Goal: Task Accomplishment & Management: Manage account settings

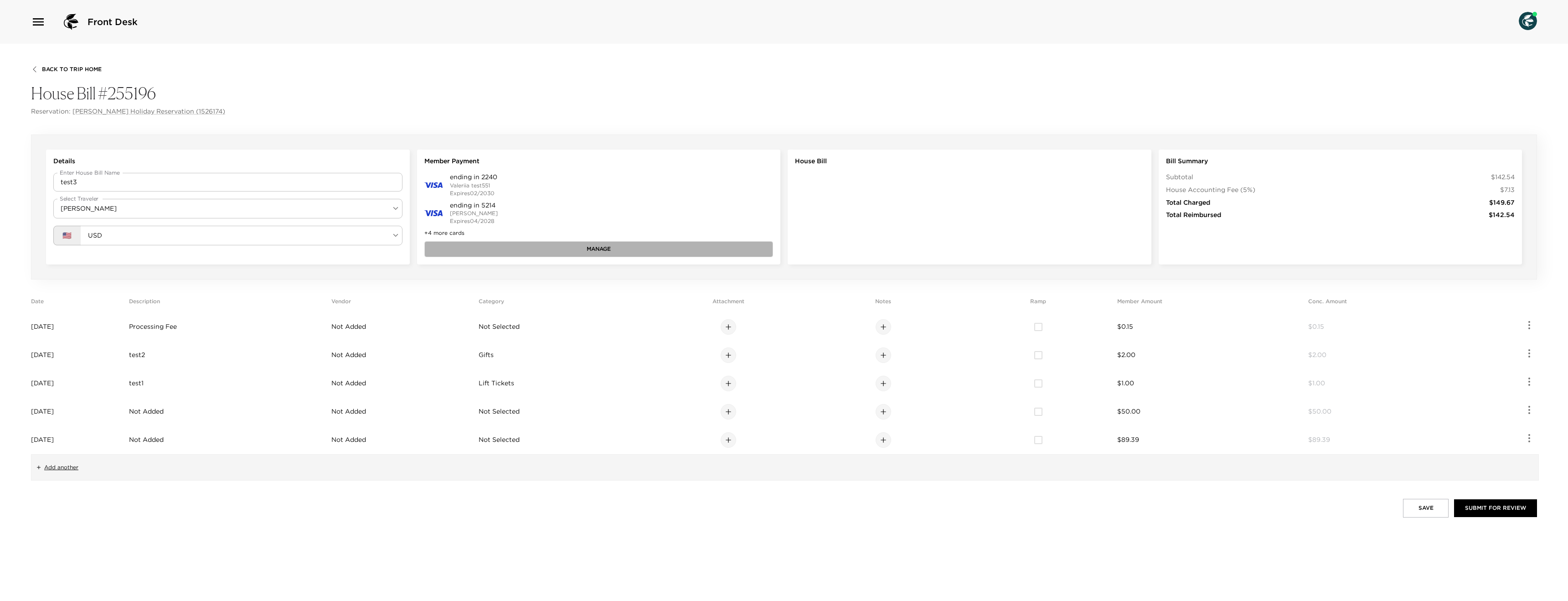
click at [474, 244] on button "Manage" at bounding box center [598, 249] width 349 height 16
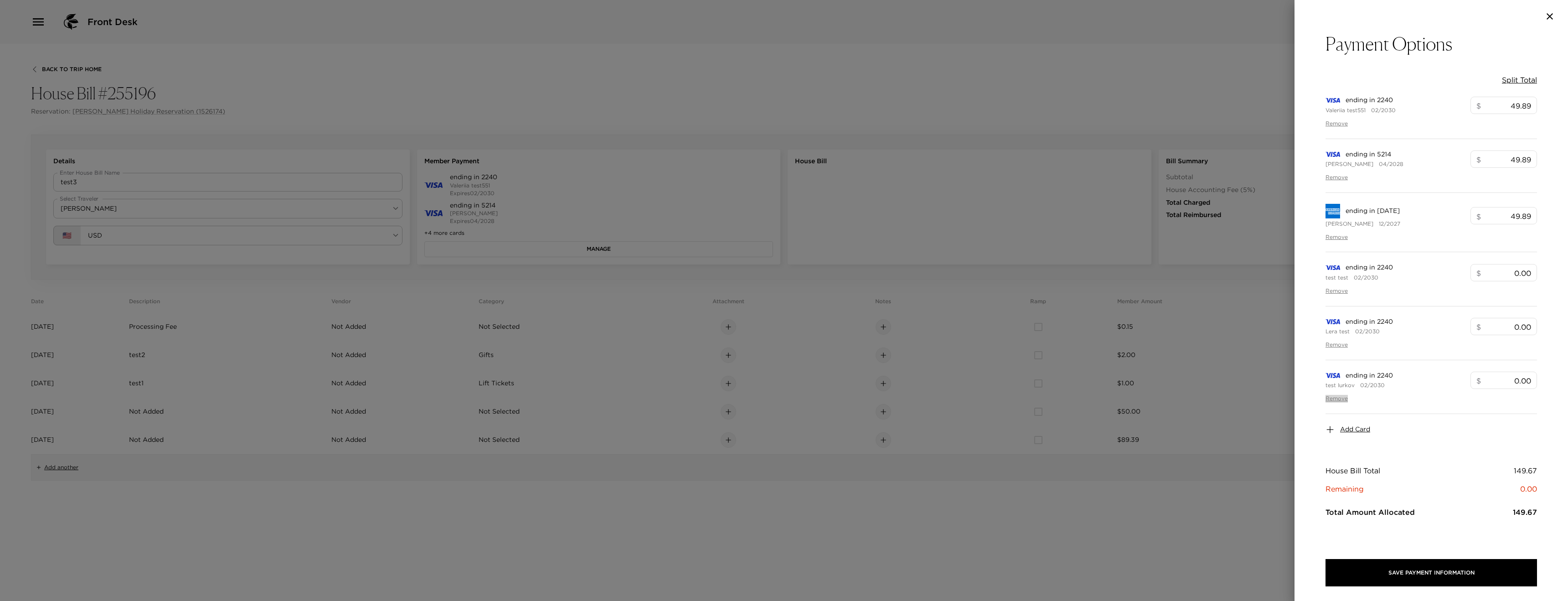
drag, startPoint x: 1342, startPoint y: 398, endPoint x: 1342, endPoint y: 383, distance: 15.0
click at [1342, 397] on button "Remove" at bounding box center [1337, 398] width 23 height 8
click at [1341, 348] on button "Remove" at bounding box center [1337, 344] width 23 height 8
click at [1338, 287] on button "Remove" at bounding box center [1337, 290] width 23 height 8
click at [1099, 284] on div at bounding box center [784, 300] width 1568 height 601
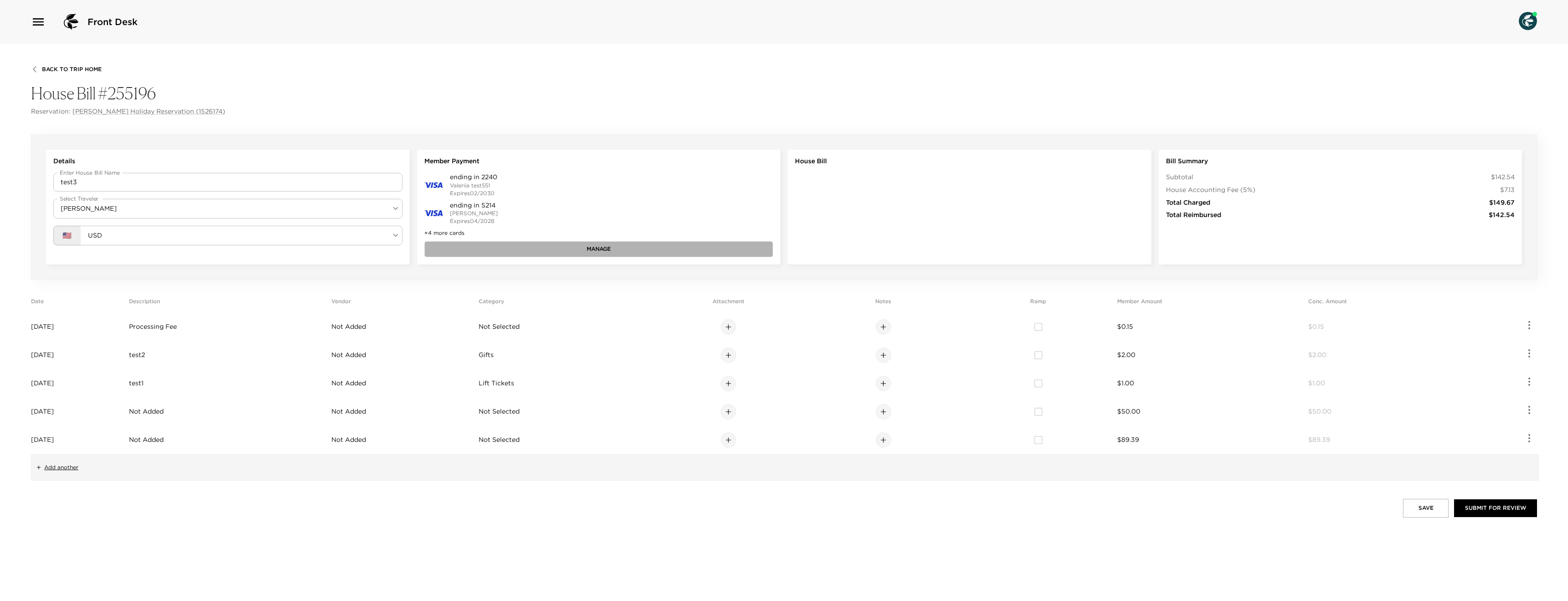
click at [545, 245] on button "Manage" at bounding box center [598, 249] width 349 height 16
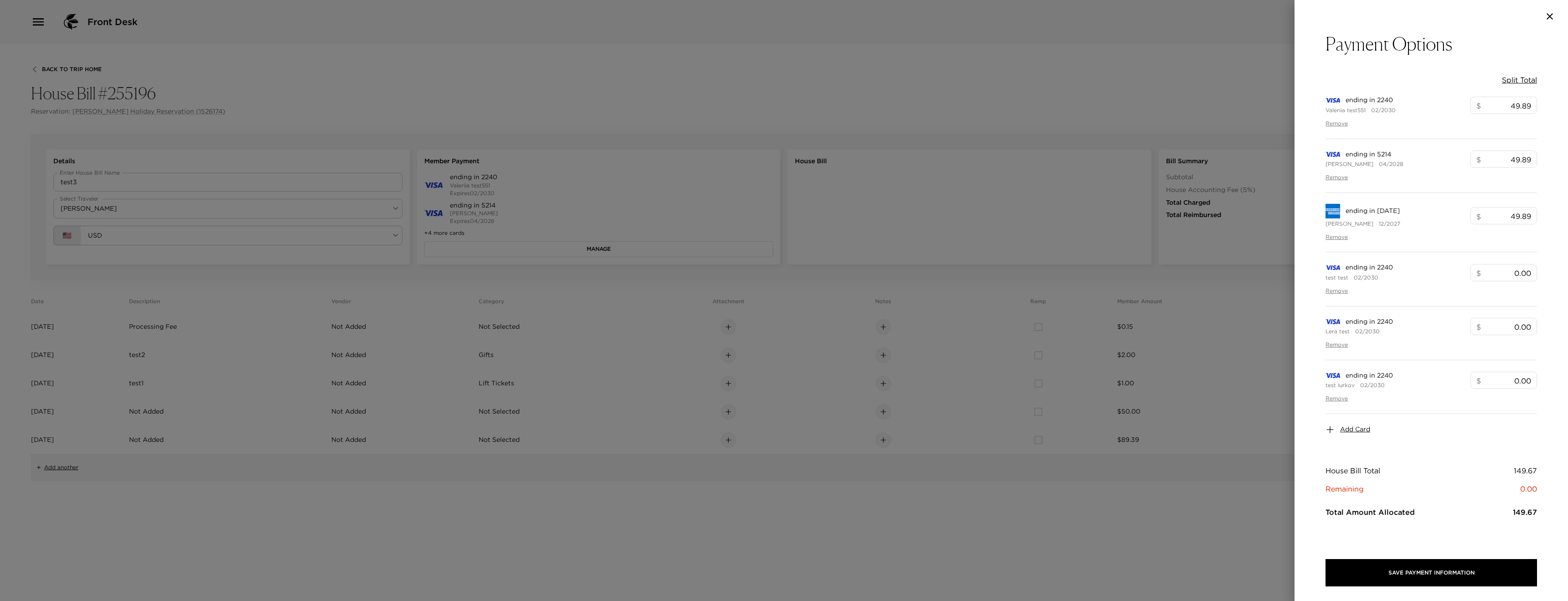
click at [1340, 232] on div "ending in [DATE] [PERSON_NAME] 12/2027 $ 49.89 ​ Remove" at bounding box center [1431, 223] width 211 height 59
click at [1338, 176] on button "Remove" at bounding box center [1337, 177] width 23 height 8
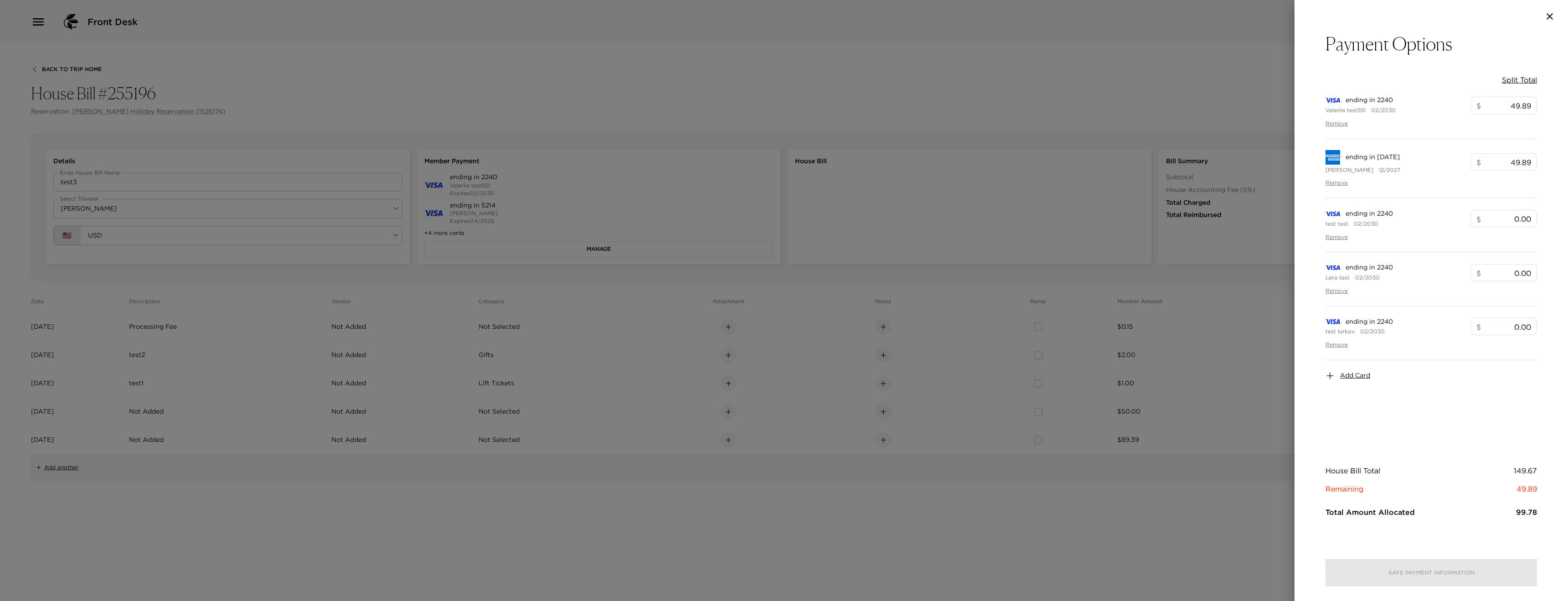
click at [1332, 292] on button "Remove" at bounding box center [1337, 290] width 23 height 8
click at [1521, 81] on button "Split Total" at bounding box center [1519, 80] width 35 height 10
type input "37.44"
type input "37.41"
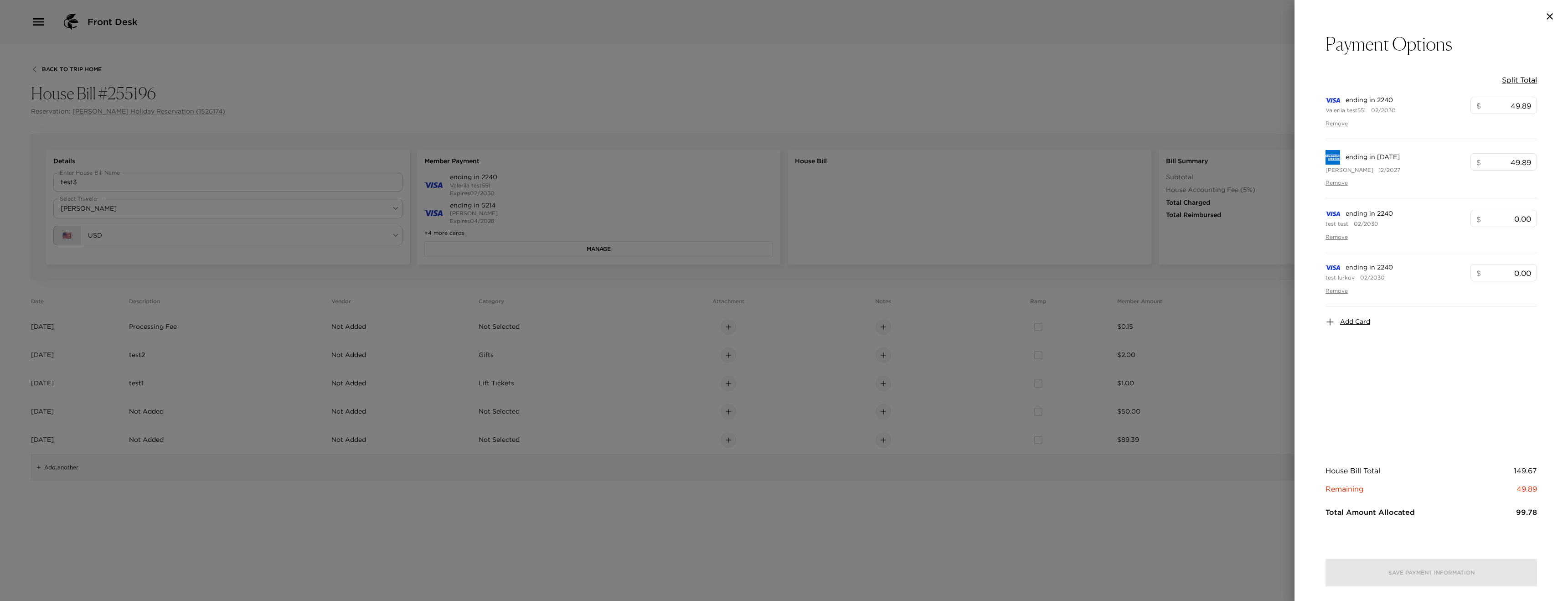
type input "37.41"
click at [1417, 560] on button "Save Payment Information" at bounding box center [1431, 571] width 211 height 27
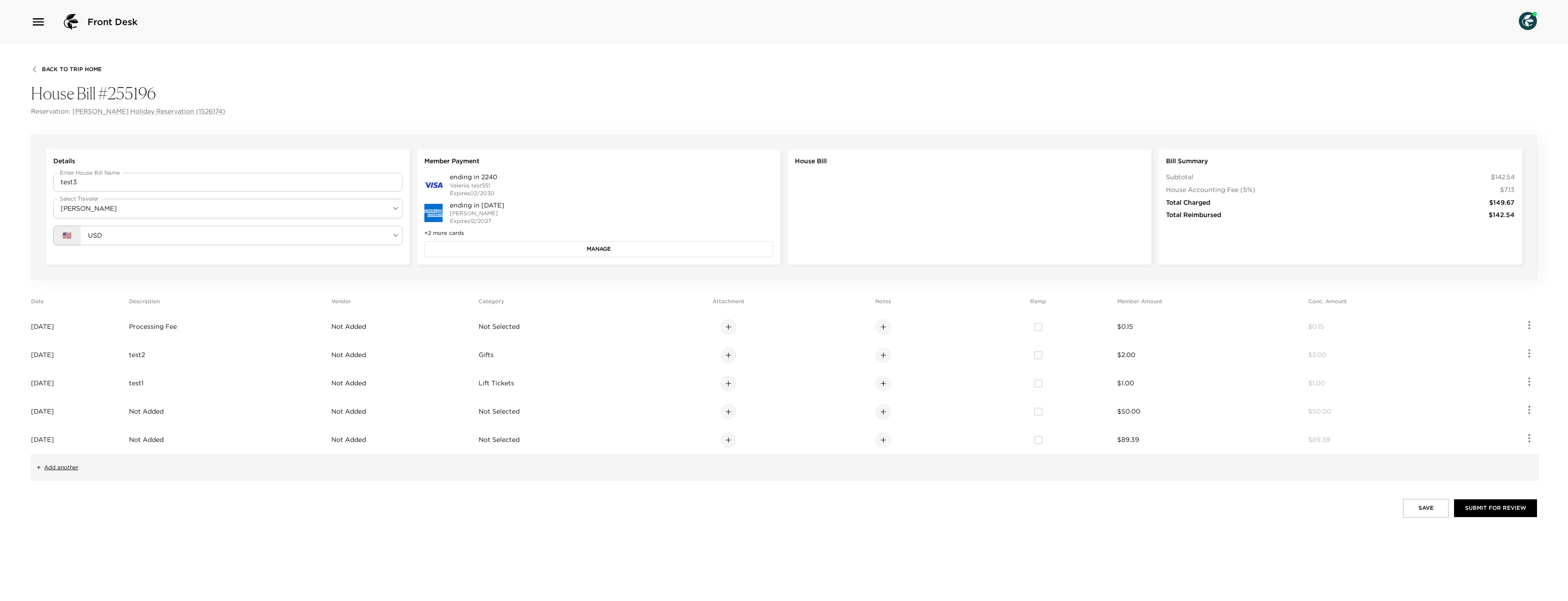
click at [560, 250] on button "Manage" at bounding box center [598, 249] width 349 height 16
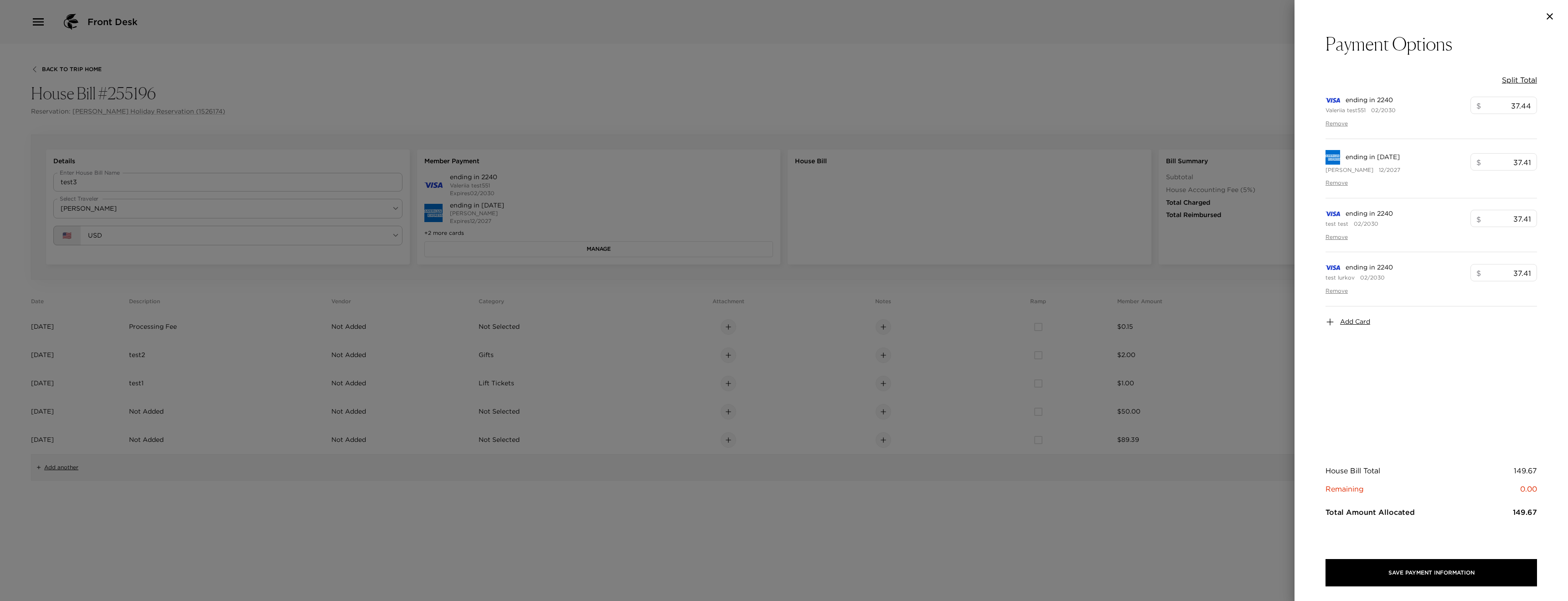
click at [605, 155] on div at bounding box center [784, 300] width 1568 height 601
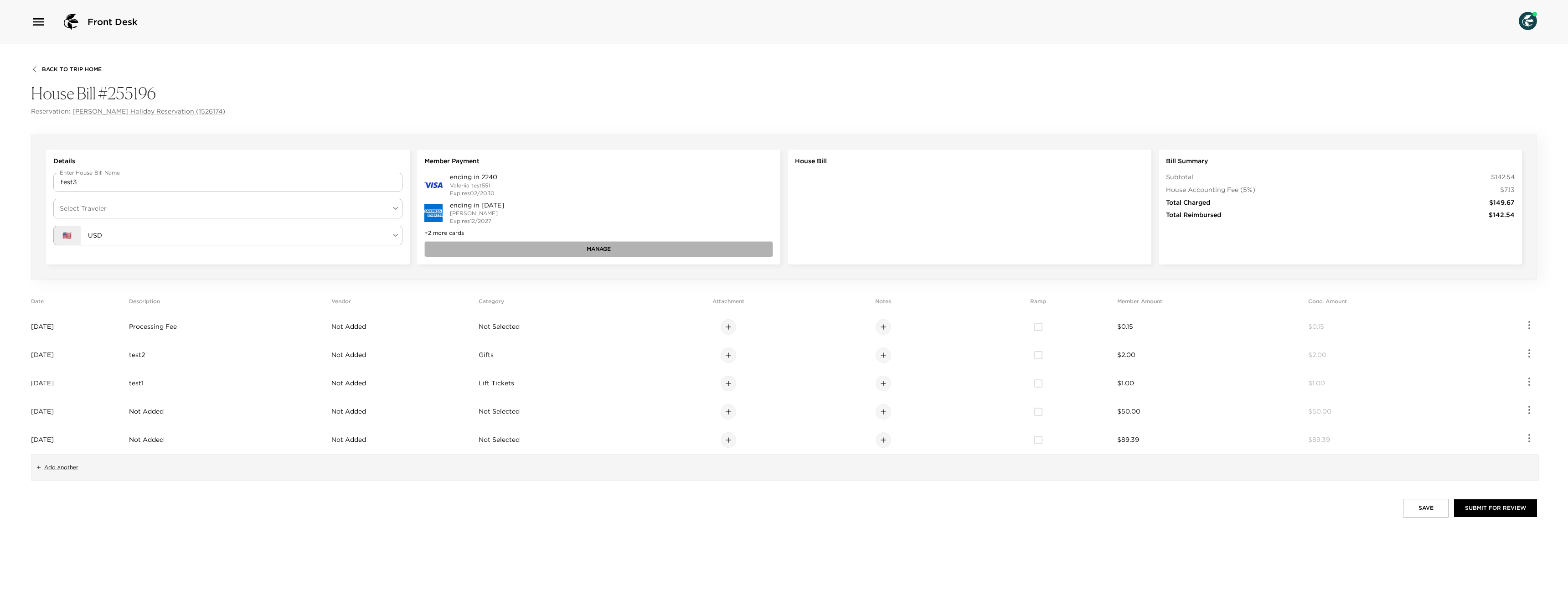
click at [484, 244] on button "Manage" at bounding box center [598, 249] width 349 height 16
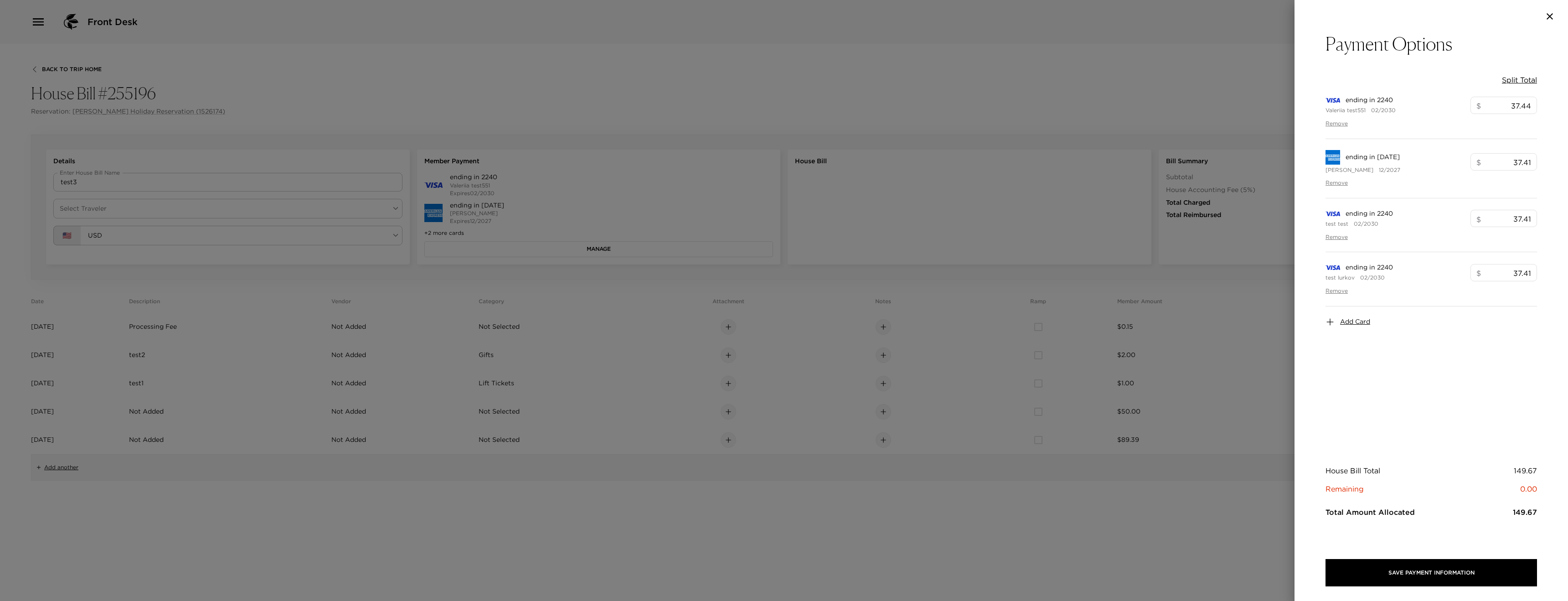
click at [1340, 319] on span "Add Card" at bounding box center [1355, 322] width 30 height 9
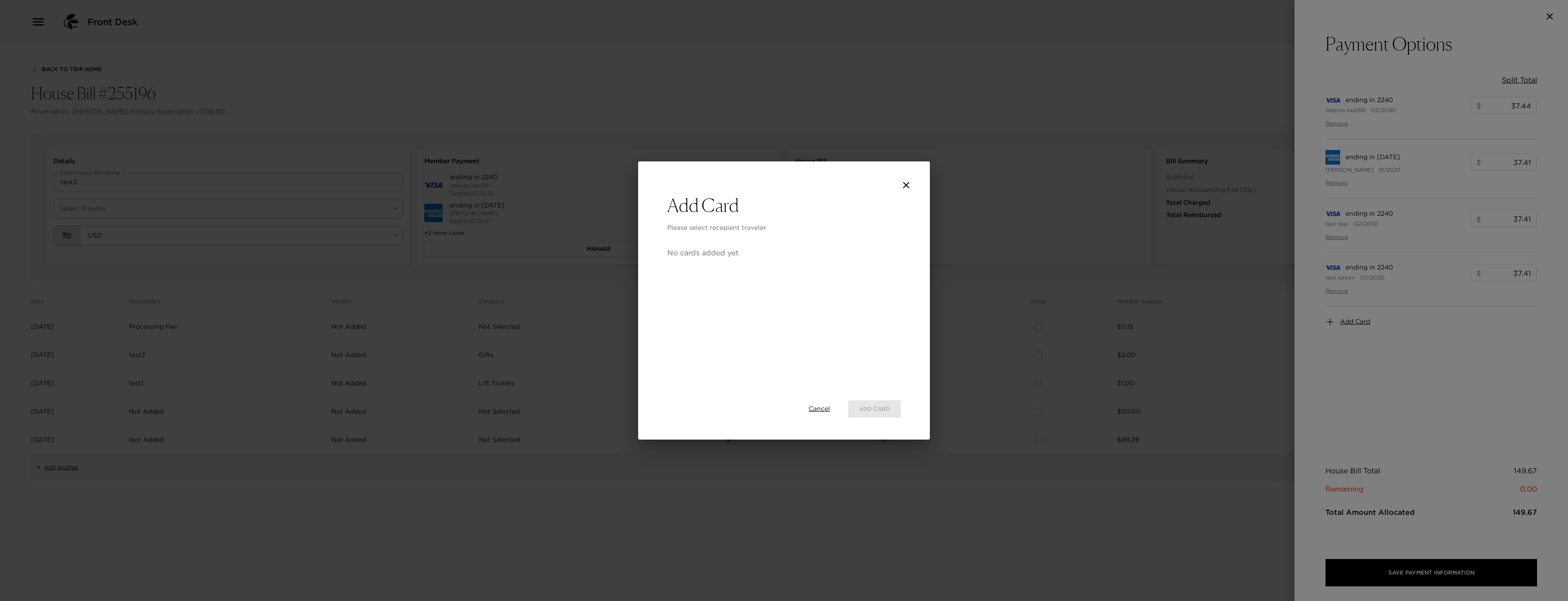
click at [857, 404] on div "Cancel Add Card" at bounding box center [784, 409] width 233 height 32
click at [817, 410] on span "Cancel" at bounding box center [819, 409] width 22 height 9
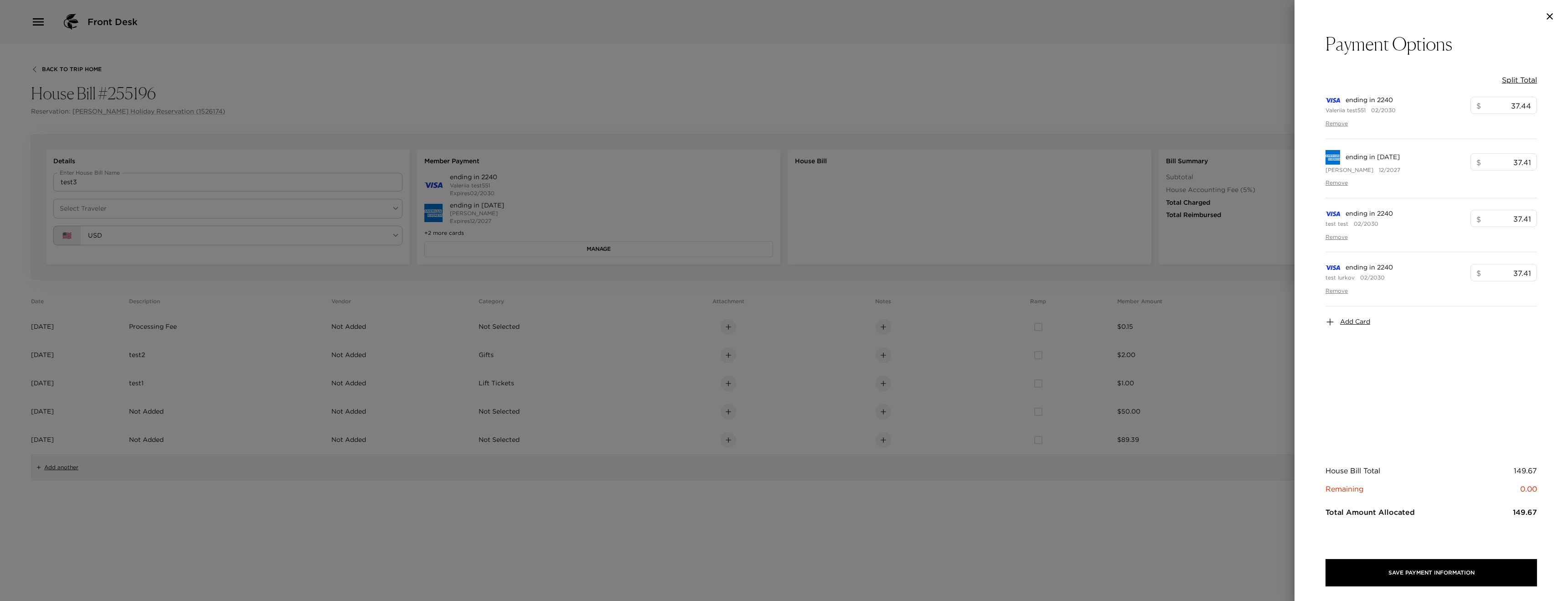
click at [1054, 189] on div at bounding box center [784, 300] width 1568 height 601
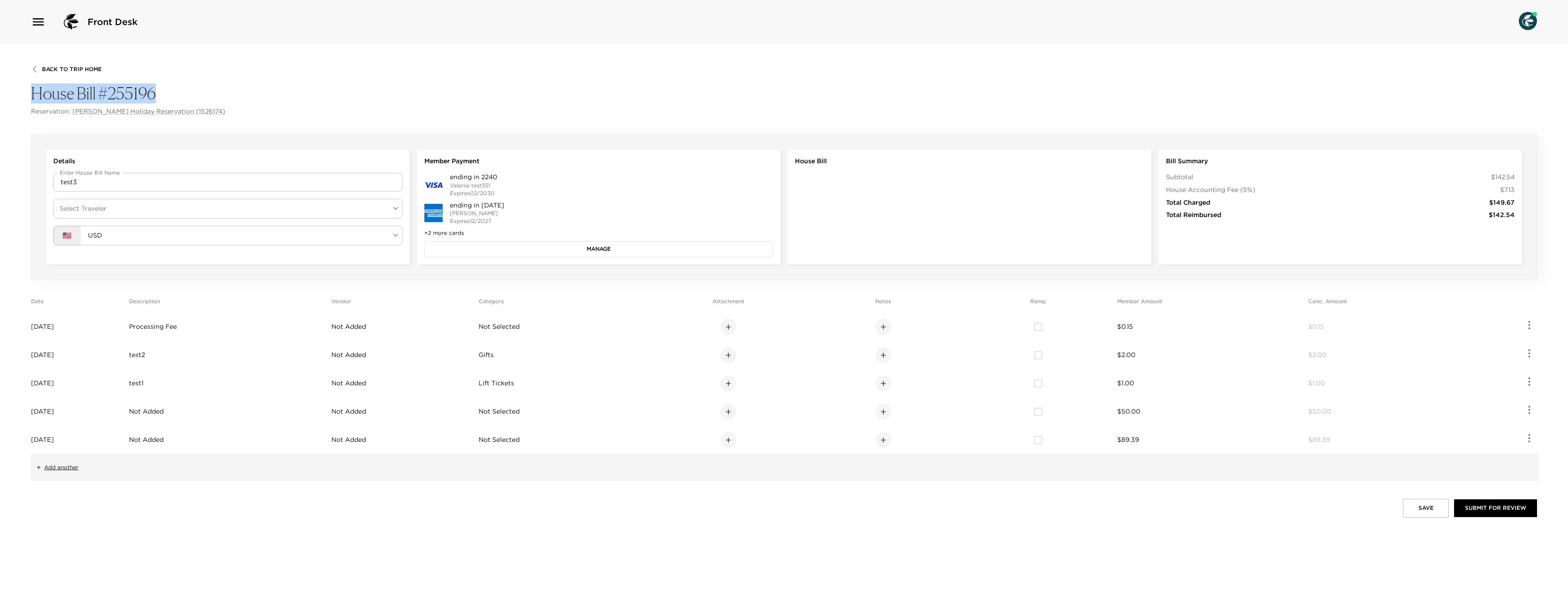
drag, startPoint x: 32, startPoint y: 94, endPoint x: 163, endPoint y: 91, distance: 131.0
click at [163, 91] on h4 "House Bill #255196" at bounding box center [784, 93] width 1505 height 20
click at [203, 87] on h4 "House Bill #255196" at bounding box center [784, 93] width 1505 height 20
